Goal: Check status: Check status

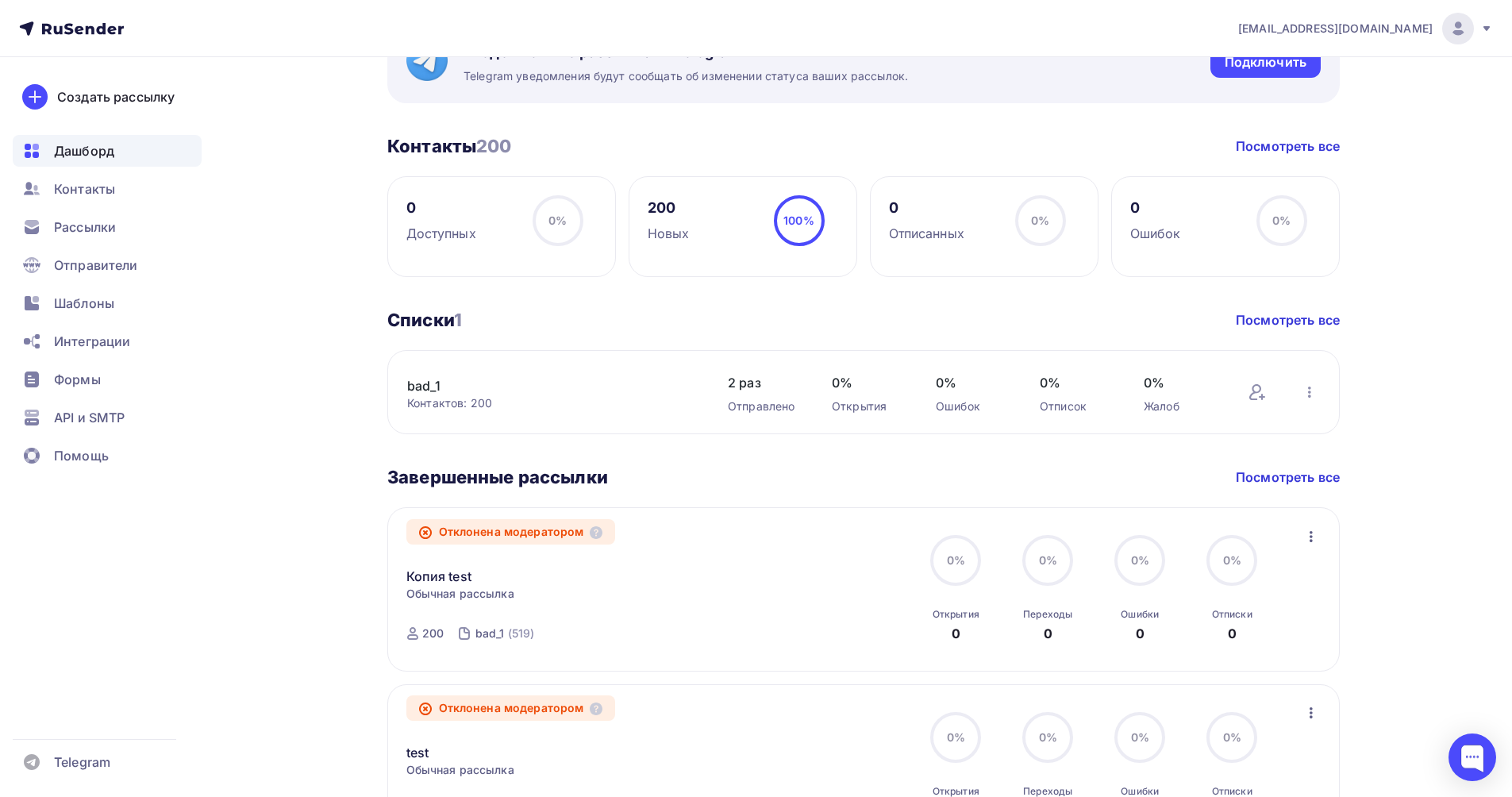
scroll to position [453, 0]
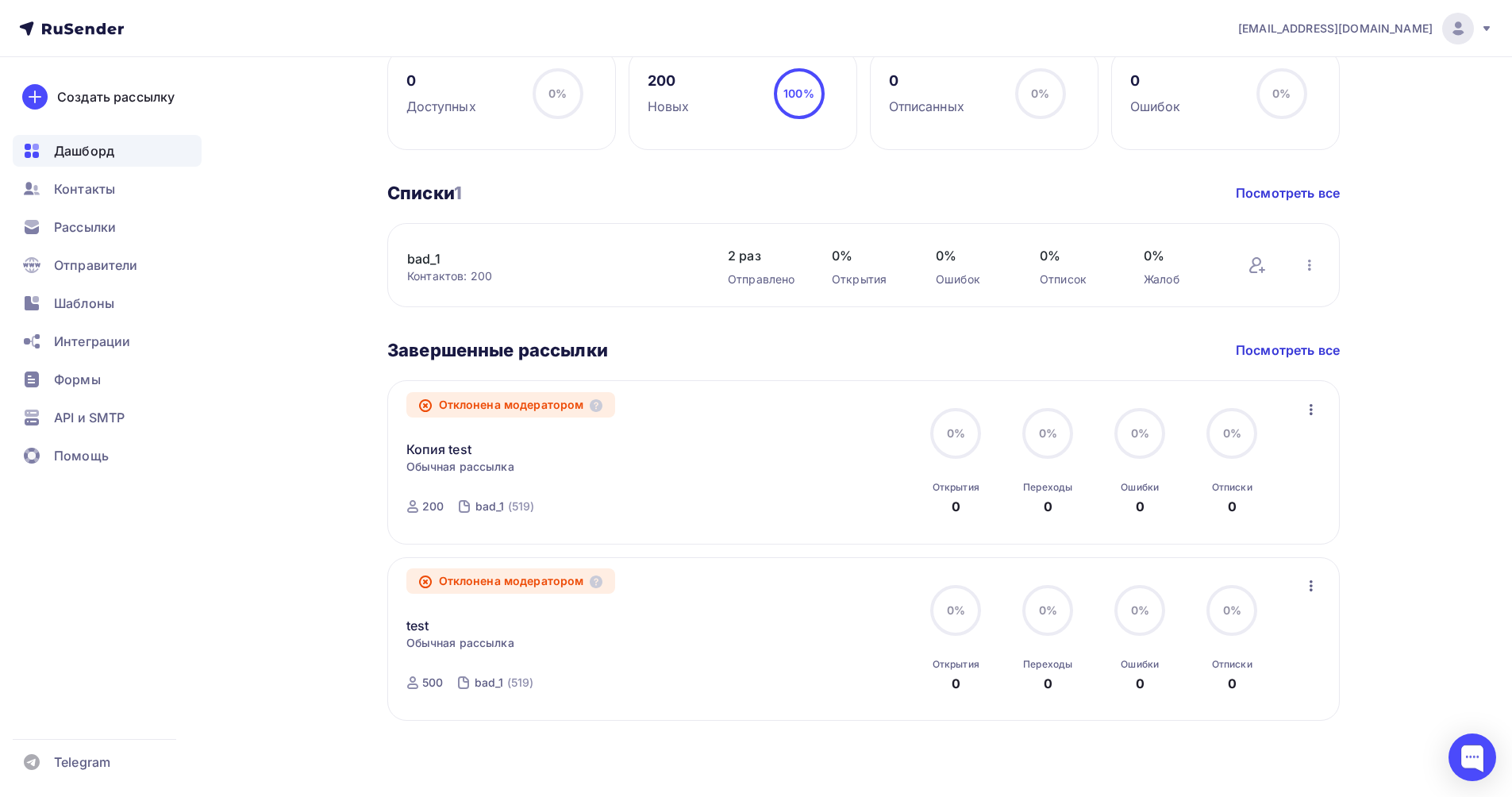
click at [1309, 587] on icon "button" at bounding box center [1311, 586] width 19 height 19
click at [1257, 653] on div "Обзор рассылки" at bounding box center [1238, 659] width 163 height 19
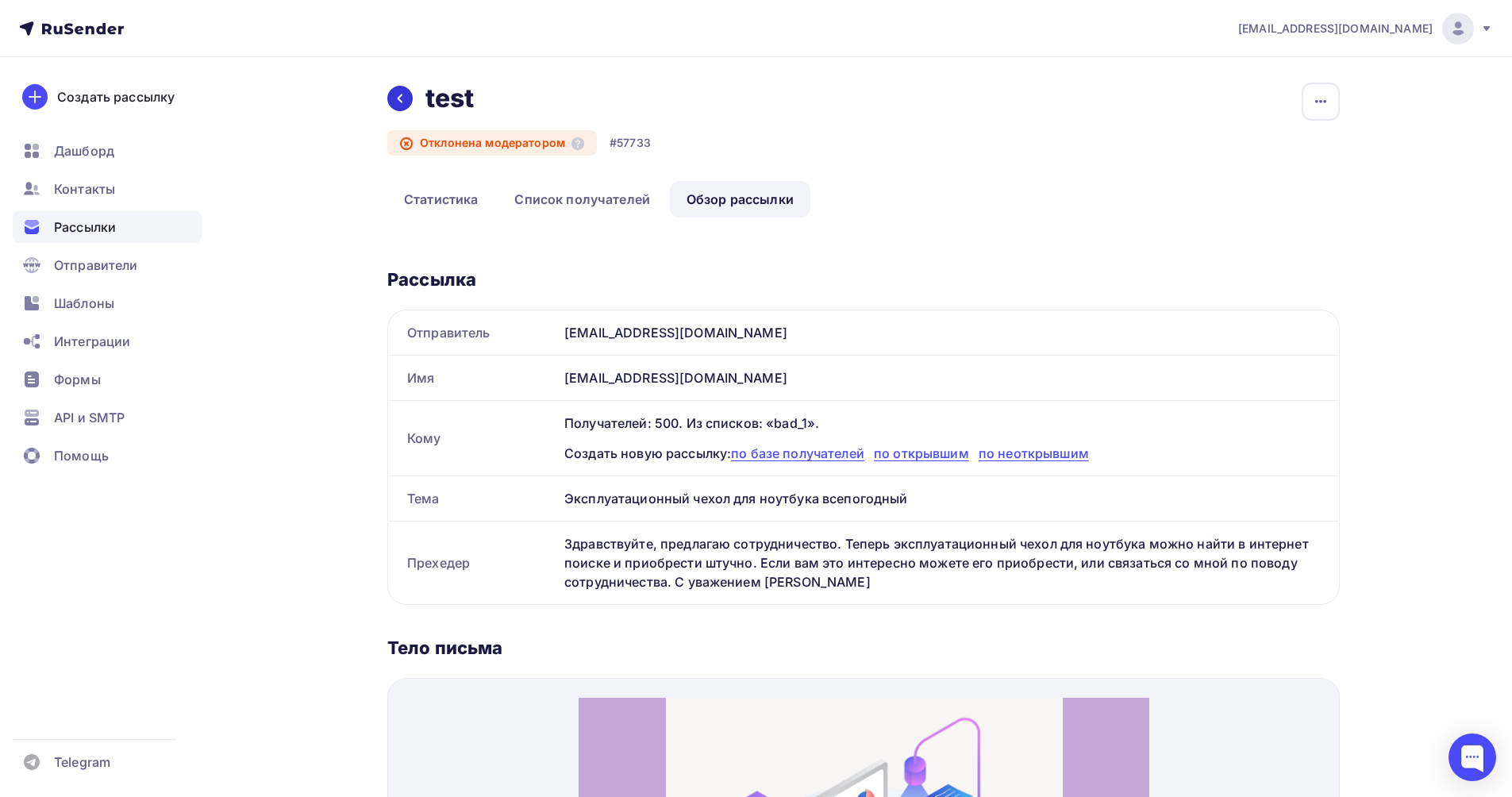
click at [399, 102] on icon at bounding box center [400, 98] width 13 height 13
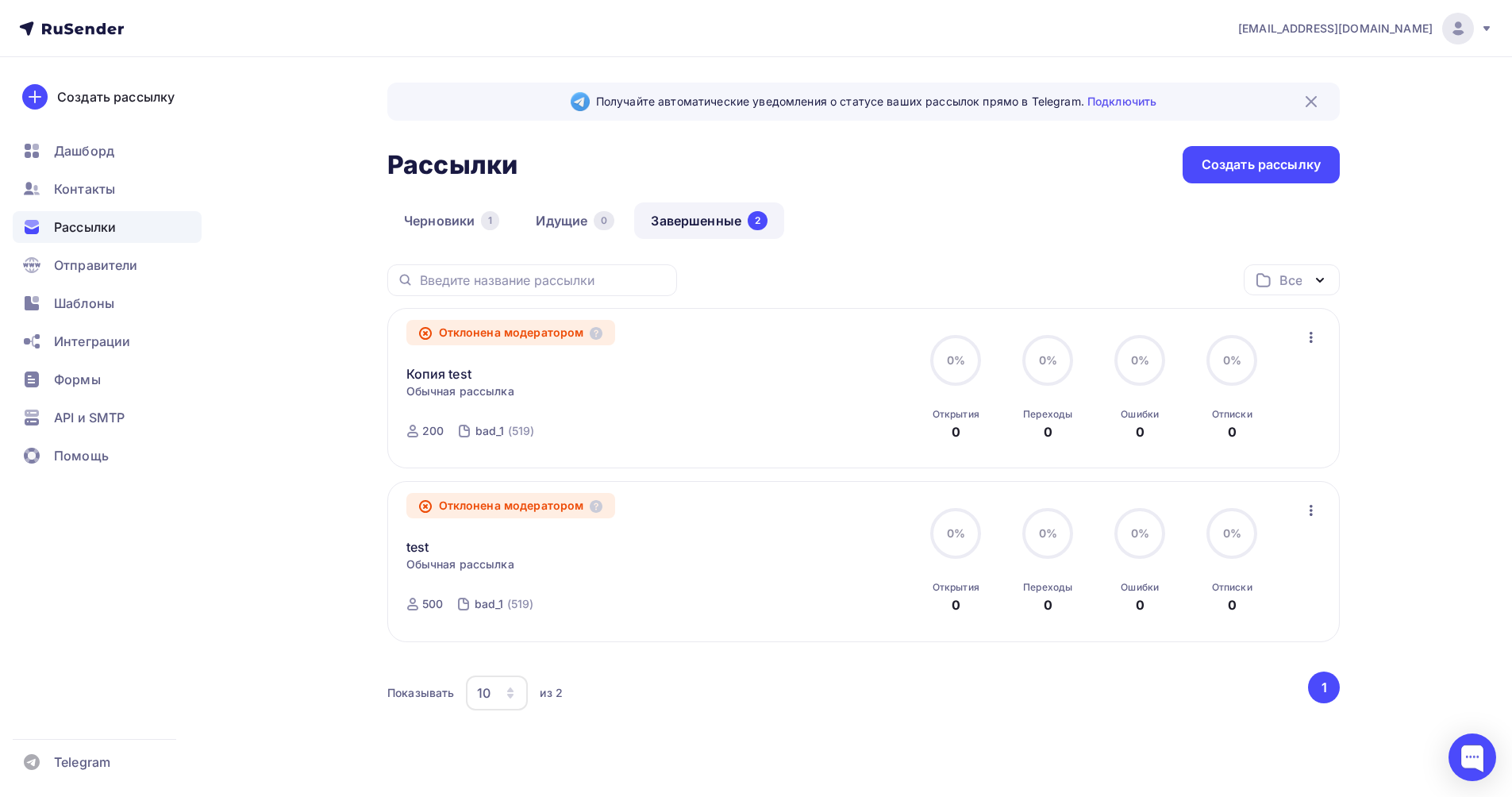
click at [1308, 339] on icon "button" at bounding box center [1311, 337] width 19 height 19
click at [1265, 409] on div "Обзор рассылки" at bounding box center [1238, 411] width 163 height 19
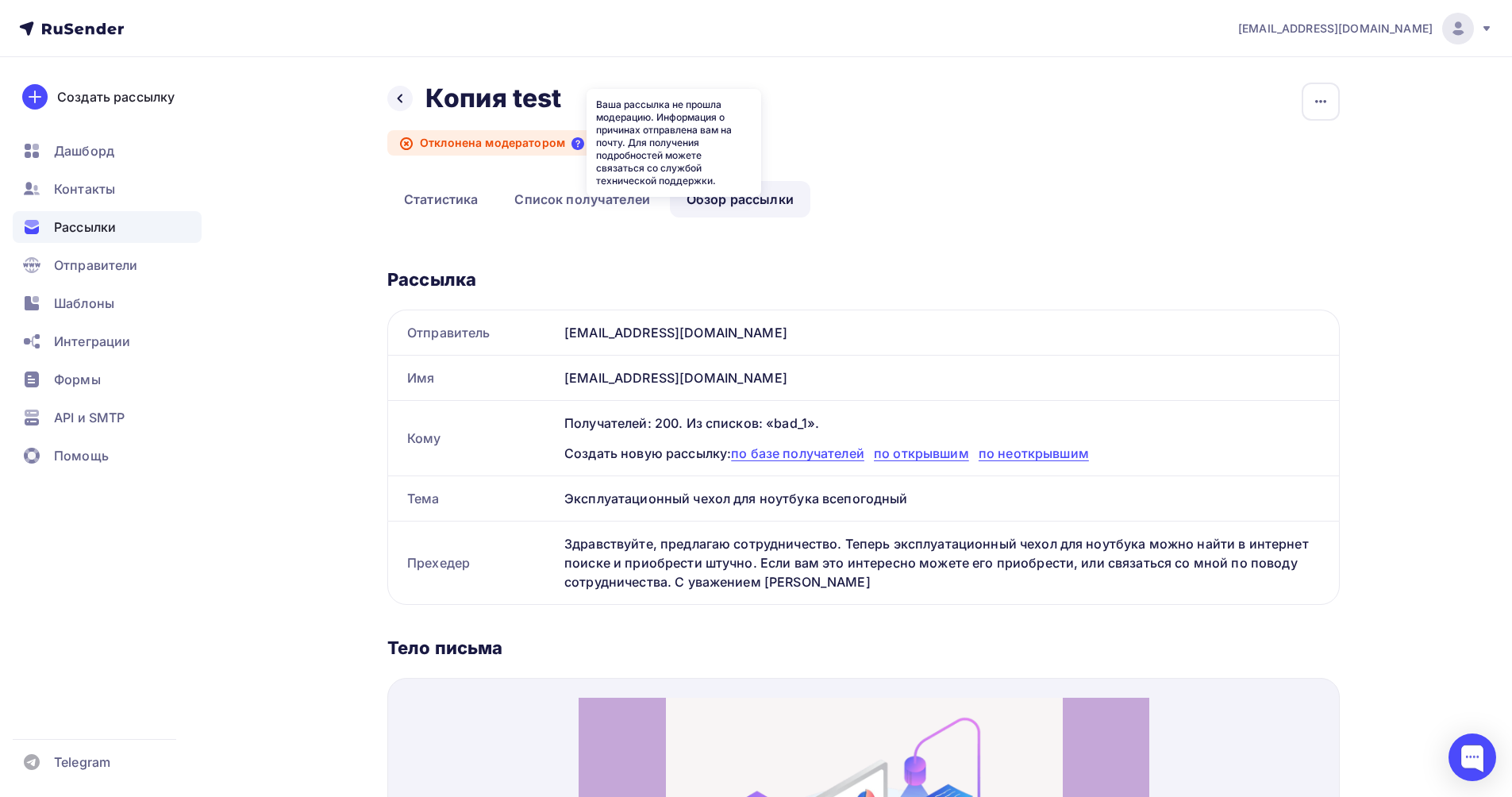
click at [574, 144] on icon at bounding box center [577, 143] width 13 height 13
